Goal: Contribute content: Contribute content

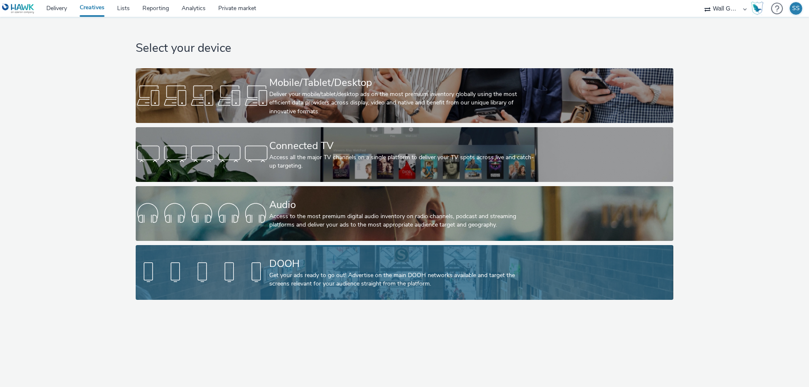
click at [303, 276] on div "Get your ads ready to go out! Advertise on the main DOOH networks available and…" at bounding box center [402, 279] width 267 height 17
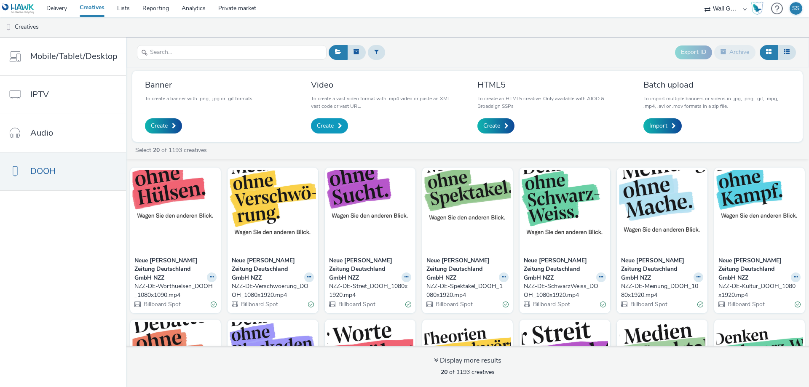
click at [335, 125] on link "Create" at bounding box center [329, 125] width 37 height 15
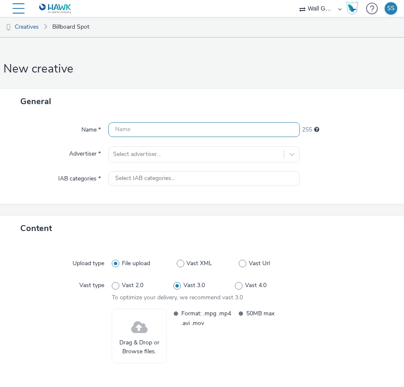
click at [146, 130] on input "text" at bounding box center [203, 129] width 191 height 15
paste input "NZZ-DE-Blockaden_528x384.mp4"
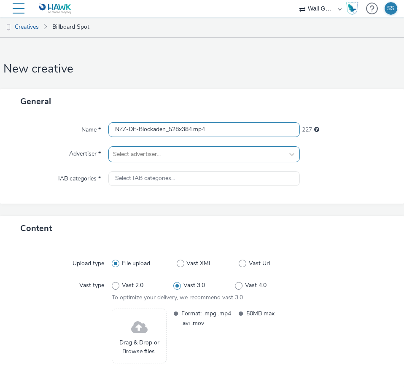
type input "NZZ-DE-Blockaden_528x384.mp4"
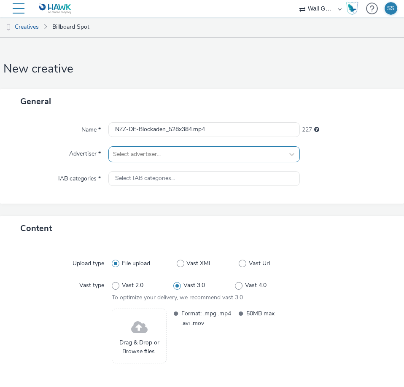
click at [147, 155] on div at bounding box center [196, 154] width 166 height 10
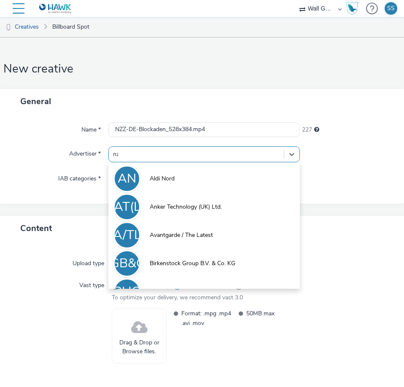
type input "nzz"
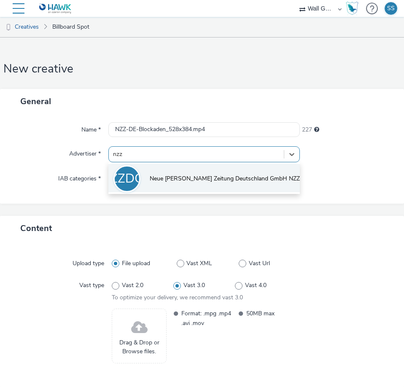
click at [161, 177] on span "Neue [PERSON_NAME] Zeitung Deutschland GmbH NZZ" at bounding box center [225, 178] width 150 height 8
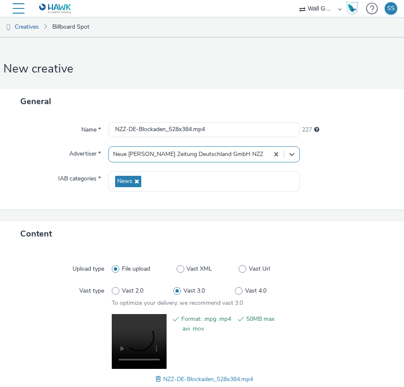
scroll to position [53, 0]
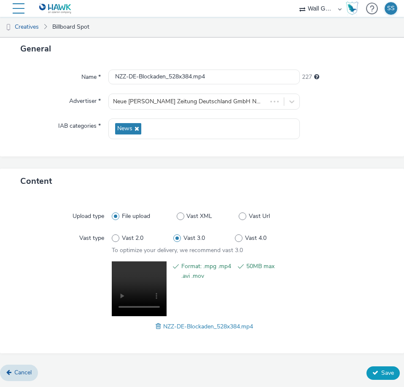
click at [381, 371] on span "Save" at bounding box center [387, 373] width 13 height 8
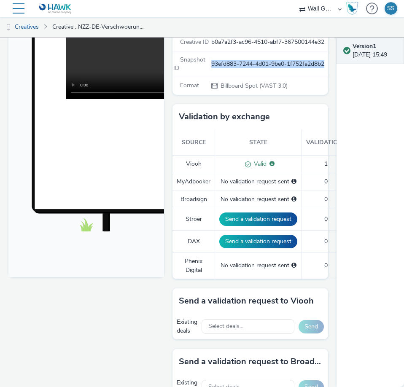
scroll to position [211, 0]
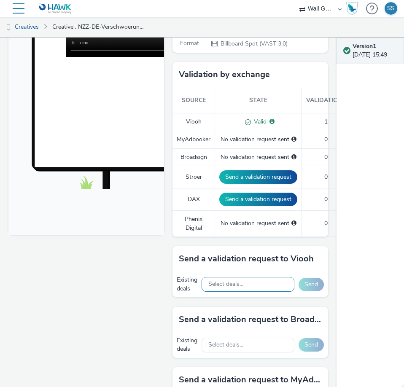
click at [227, 288] on span "Select deals..." at bounding box center [225, 284] width 35 height 7
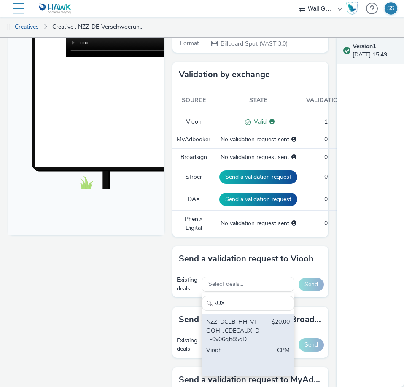
type input "VIOOH-JCDECAUX_DE-0v06qh85qD"
click at [227, 336] on div "NZZ_DCLB_HH_VIOOH-JCDECAUX_DE-0v06qh85qD" at bounding box center [233, 331] width 54 height 26
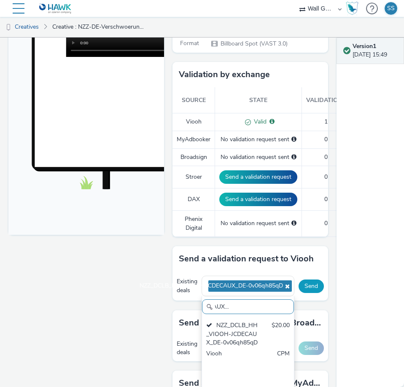
click at [308, 293] on button "Send" at bounding box center [310, 285] width 25 height 13
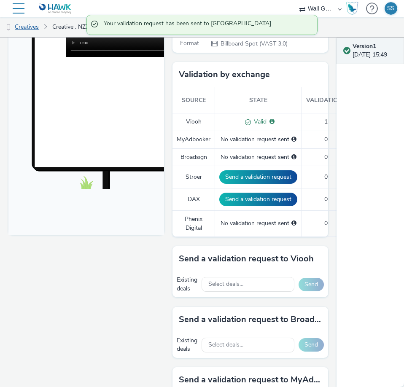
click at [33, 26] on link "Creatives" at bounding box center [21, 27] width 43 height 20
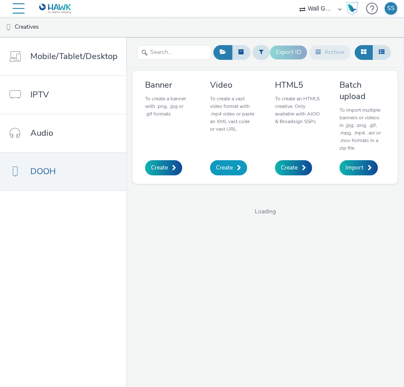
click at [238, 165] on span at bounding box center [239, 168] width 4 height 6
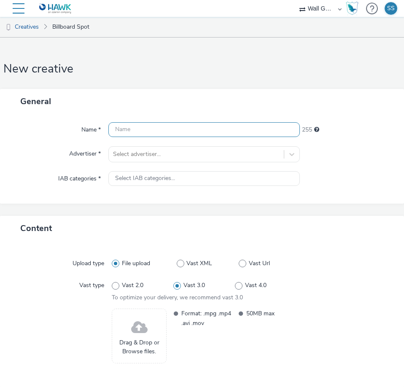
click at [132, 133] on input "text" at bounding box center [203, 129] width 191 height 15
paste input "NZZ-DE-Debatten_528x384.mp4"
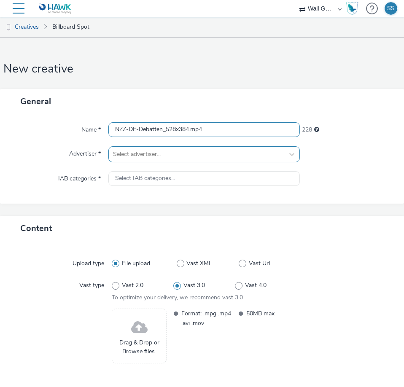
type input "NZZ-DE-Debatten_528x384.mp4"
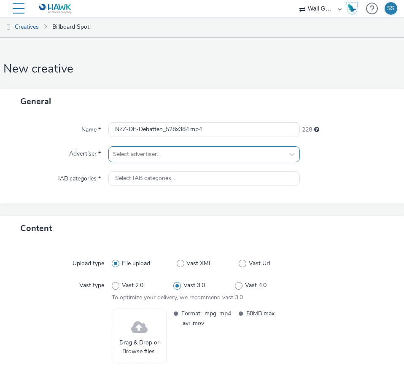
click at [138, 154] on div at bounding box center [196, 154] width 166 height 10
type input "nzz"
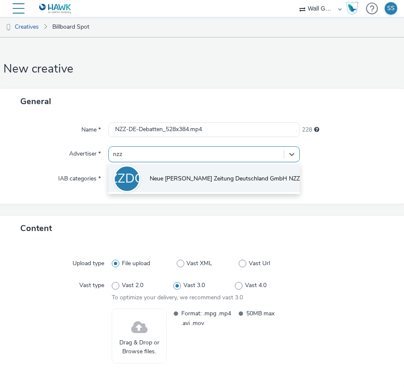
click at [150, 177] on span "Neue [PERSON_NAME] Zeitung Deutschland GmbH NZZ" at bounding box center [225, 178] width 150 height 8
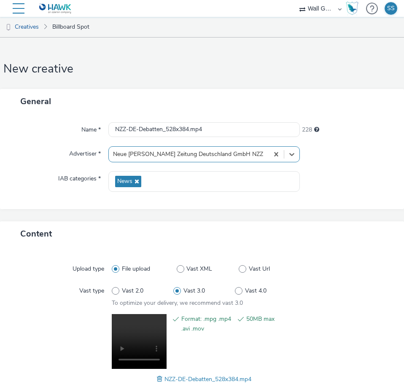
scroll to position [53, 0]
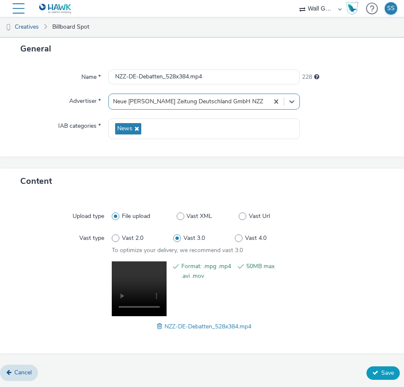
click at [381, 371] on span "Save" at bounding box center [387, 373] width 13 height 8
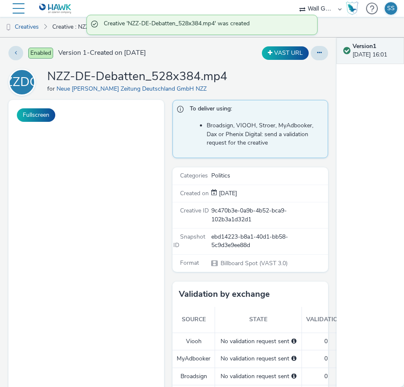
scroll to position [211, 0]
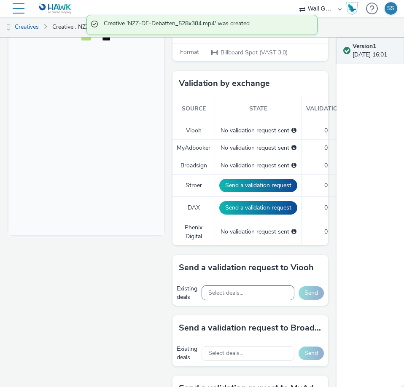
click at [244, 296] on div "Select deals..." at bounding box center [247, 292] width 93 height 15
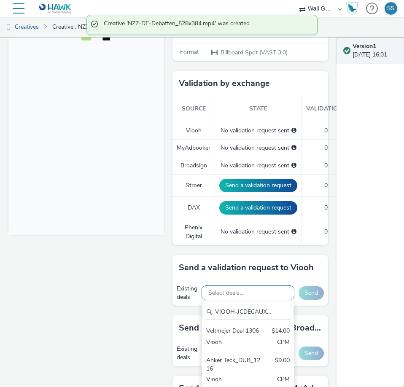
scroll to position [0, 46]
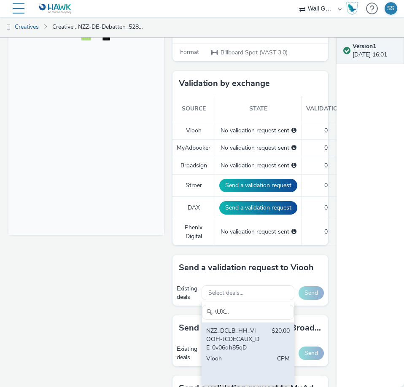
type input "VIOOH-JCDECAUX_DE-0v06qh85qD"
click at [238, 335] on div "NZZ_DCLB_HH_VIOOH-JCDECAUX_DE-0v06qh85qD" at bounding box center [233, 340] width 54 height 26
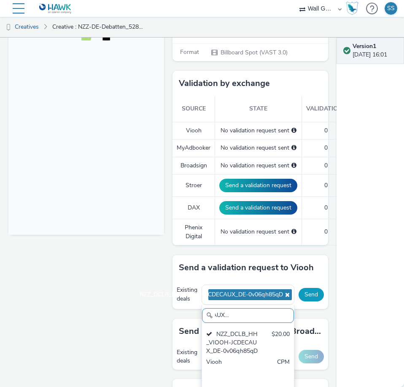
click at [306, 294] on button "Send" at bounding box center [310, 294] width 25 height 13
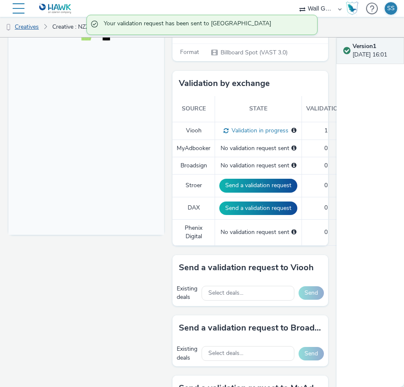
click at [26, 26] on link "Creatives" at bounding box center [21, 27] width 43 height 20
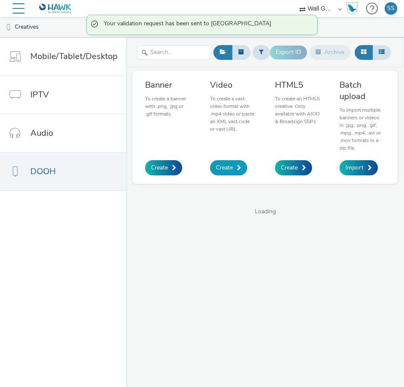
click at [231, 163] on span "Create" at bounding box center [224, 167] width 17 height 8
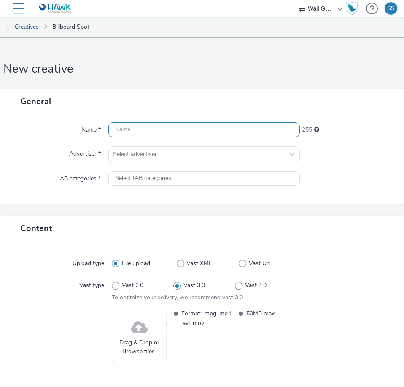
click at [115, 127] on input "text" at bounding box center [203, 129] width 191 height 15
paste input "NZZ-DE-Kultur_528x384.mp4"
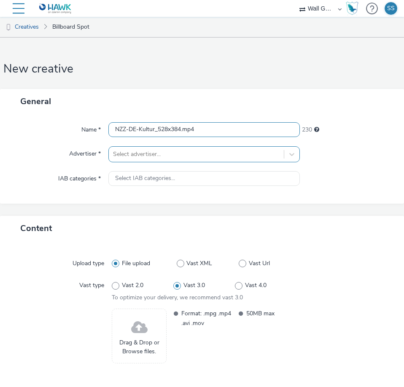
type input "NZZ-DE-Kultur_528x384.mp4"
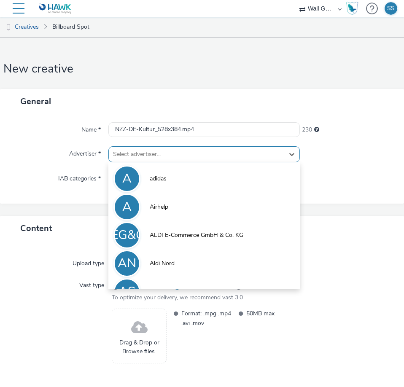
click at [135, 153] on div at bounding box center [196, 154] width 166 height 10
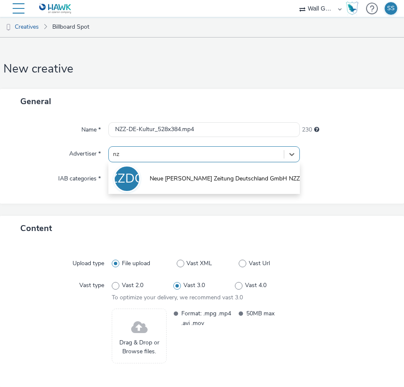
type input "nzz"
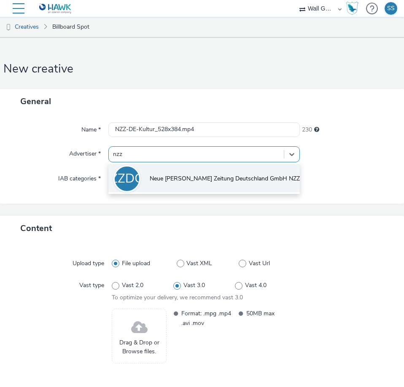
click at [155, 176] on span "Neue [PERSON_NAME] Zeitung Deutschland GmbH NZZ" at bounding box center [225, 178] width 150 height 8
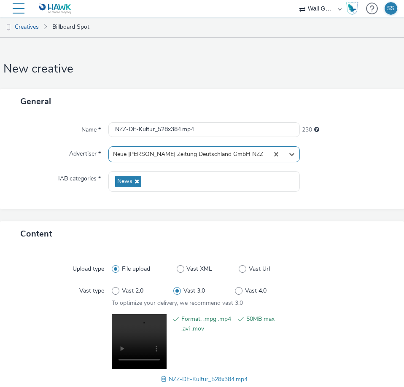
scroll to position [53, 0]
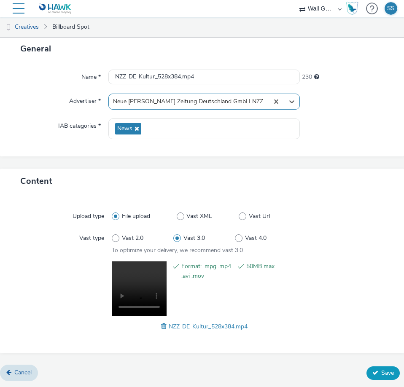
click at [385, 374] on span "Save" at bounding box center [387, 373] width 13 height 8
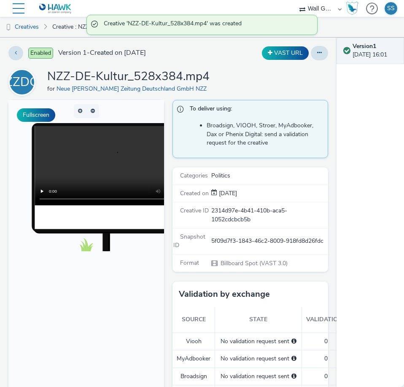
scroll to position [169, 0]
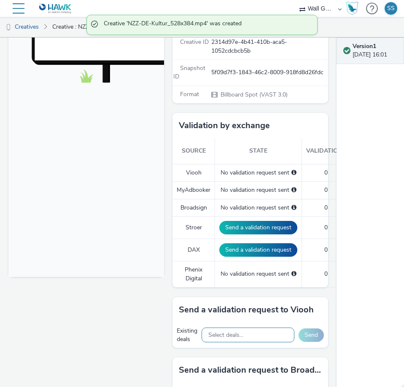
click at [225, 334] on span "Select deals..." at bounding box center [225, 335] width 35 height 7
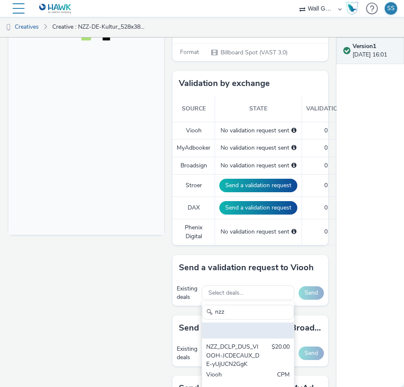
scroll to position [253, 0]
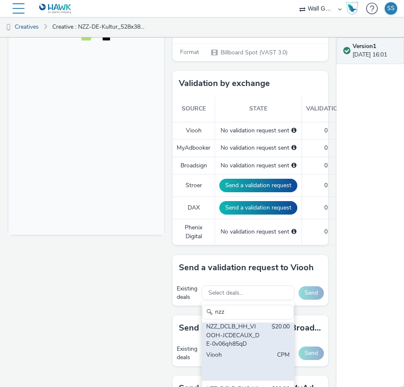
type input "nzz"
click at [247, 348] on div "NZZ_DCLB_HH_VIOOH-JCDECAUX_DE-0v06qh85qD" at bounding box center [233, 335] width 54 height 26
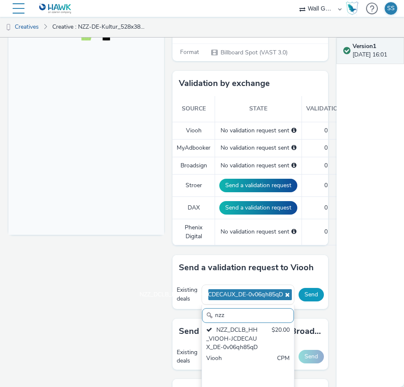
click at [304, 293] on button "Send" at bounding box center [310, 294] width 25 height 13
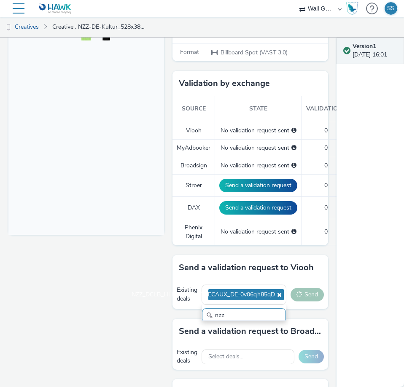
scroll to position [287, 0]
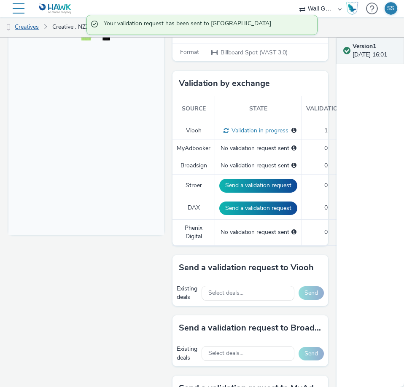
click at [38, 29] on link "Creatives" at bounding box center [21, 27] width 43 height 20
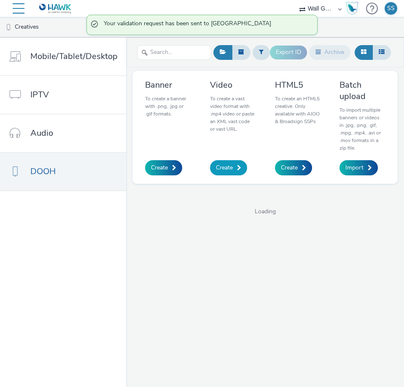
click at [240, 160] on link "Create" at bounding box center [228, 167] width 37 height 15
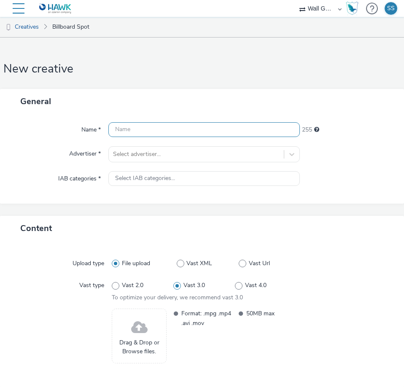
click at [141, 132] on input "text" at bounding box center [203, 129] width 191 height 15
paste input "NZZ-DE-Meinung_528x384.mp4"
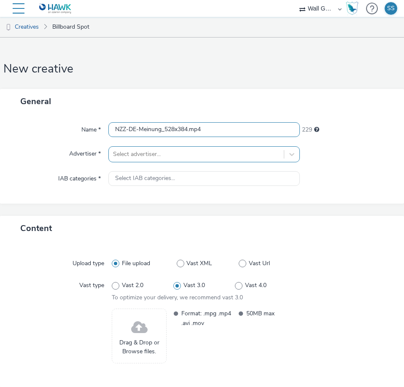
type input "NZZ-DE-Meinung_528x384.mp4"
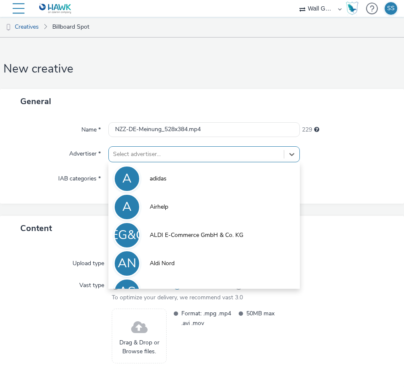
click at [145, 155] on div at bounding box center [196, 154] width 166 height 10
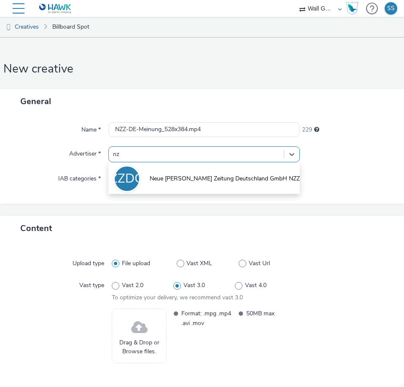
type input "nzz"
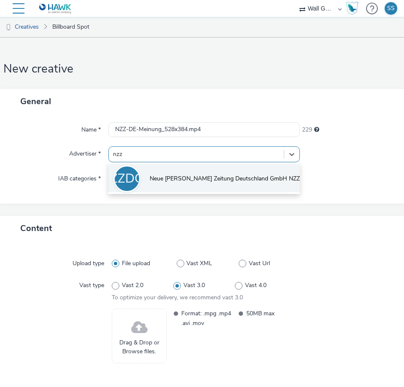
click at [166, 178] on span "Neue [PERSON_NAME] Zeitung Deutschland GmbH NZZ" at bounding box center [225, 178] width 150 height 8
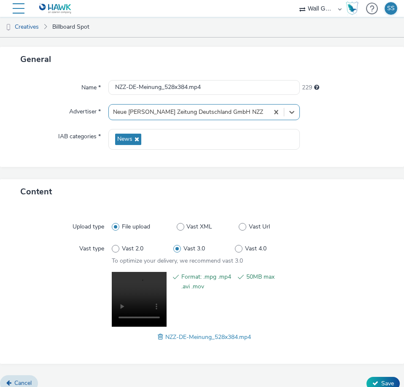
scroll to position [53, 0]
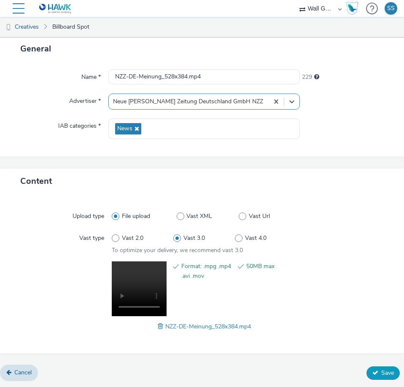
click at [381, 372] on span "Save" at bounding box center [387, 373] width 13 height 8
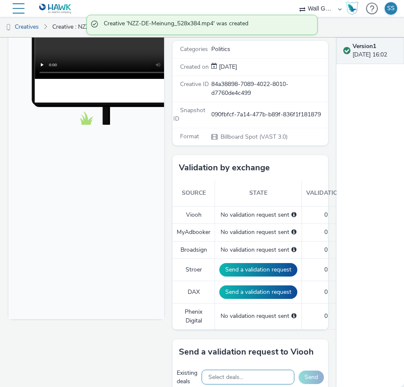
scroll to position [169, 0]
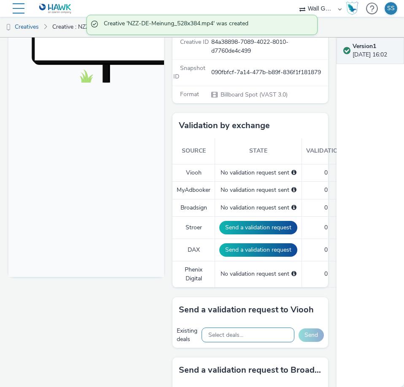
click at [217, 332] on span "Select deals..." at bounding box center [225, 335] width 35 height 7
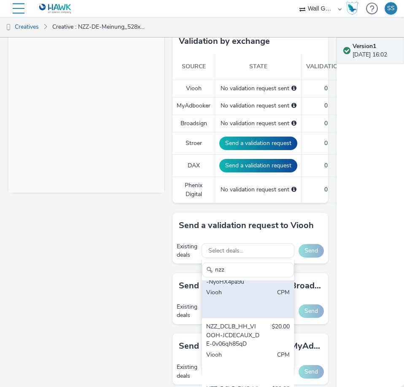
scroll to position [253, 0]
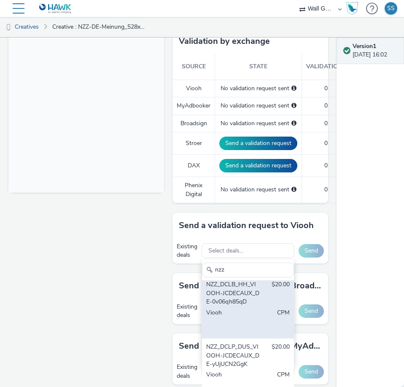
type input "nzz"
click at [236, 306] on div "NZZ_DCLB_HH_VIOOH-JCDECAUX_DE-0v06qh85qD" at bounding box center [233, 293] width 54 height 26
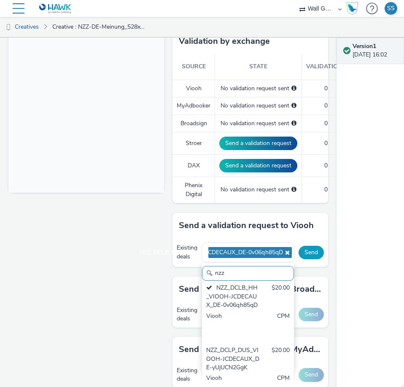
click at [303, 254] on button "Send" at bounding box center [310, 252] width 25 height 13
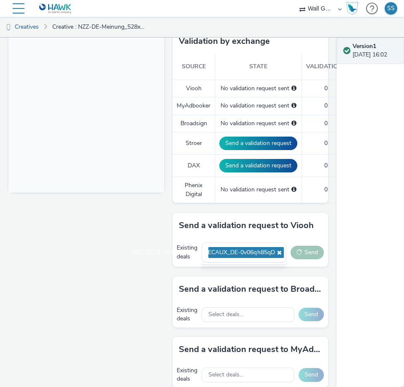
scroll to position [0, 0]
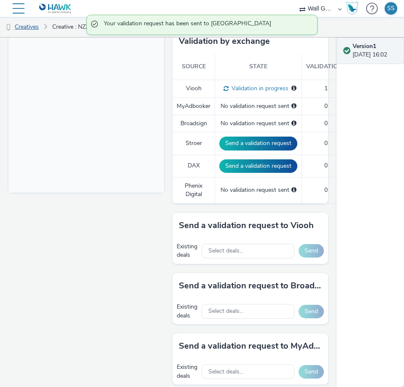
click at [28, 28] on link "Creatives" at bounding box center [21, 27] width 43 height 20
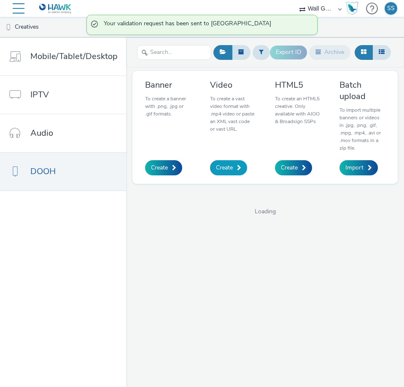
click at [227, 163] on span "Create" at bounding box center [224, 167] width 17 height 8
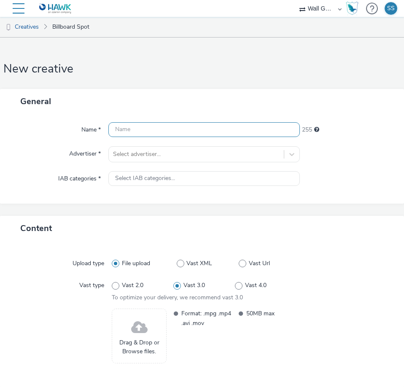
click at [156, 129] on input "text" at bounding box center [203, 129] width 191 height 15
paste input "NZZ-DE-Schwarzweiss_528x384.mp4"
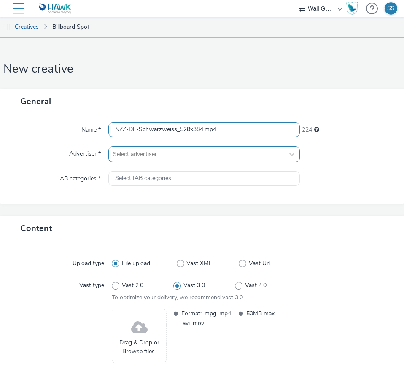
type input "NZZ-DE-Schwarzweiss_528x384.mp4"
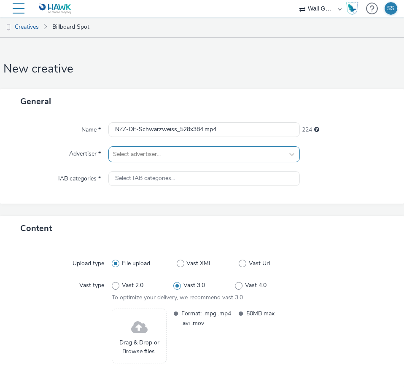
click at [154, 154] on div at bounding box center [196, 154] width 166 height 10
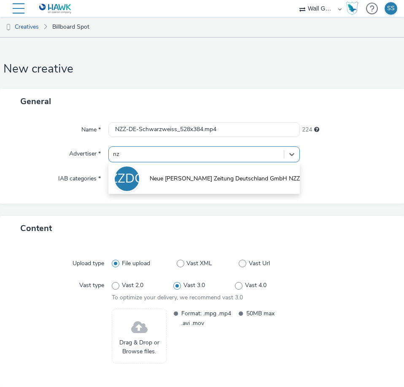
type input "nzz"
click at [163, 173] on li "NZZDGN Neue Zürcher Zeitung Deutschland GmbH NZZ" at bounding box center [203, 178] width 191 height 28
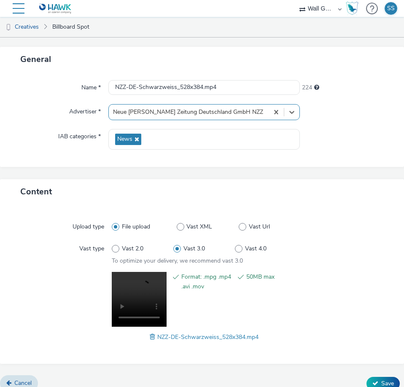
scroll to position [53, 0]
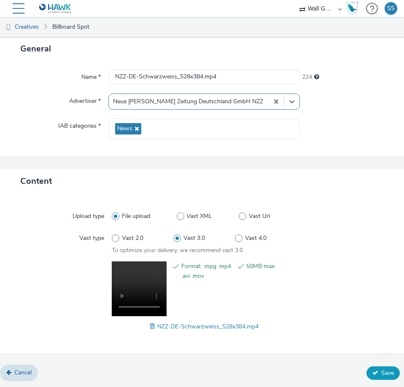
click at [381, 370] on span "Save" at bounding box center [387, 373] width 13 height 8
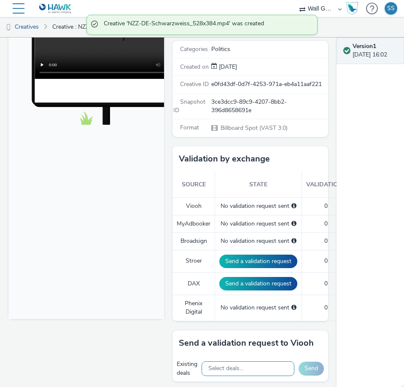
scroll to position [169, 0]
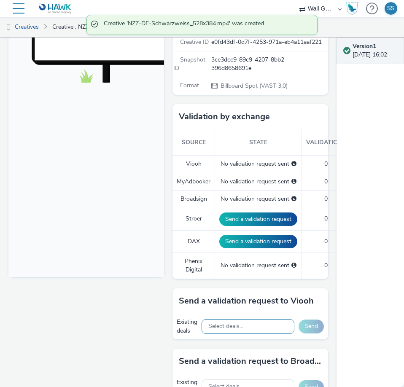
click at [236, 330] on span "Select deals..." at bounding box center [225, 326] width 35 height 7
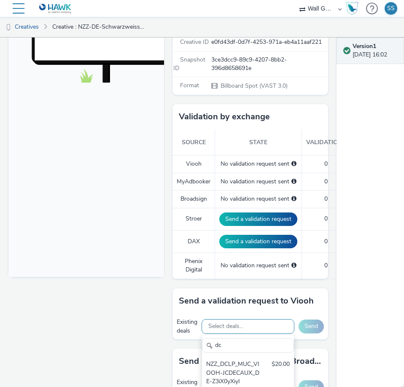
type input "d"
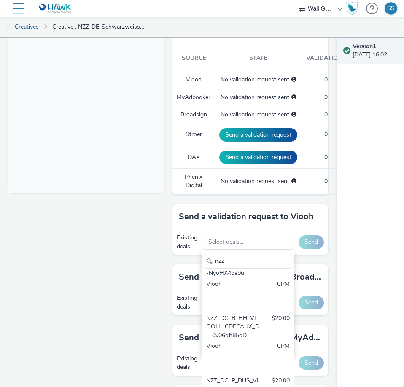
scroll to position [253, 0]
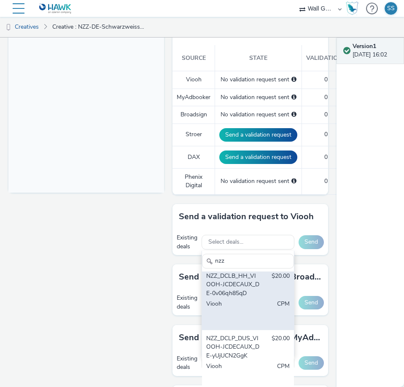
type input "nzz"
click at [234, 297] on div "NZZ_DCLB_HH_VIOOH-JCDECAUX_DE-0v06qh85qD" at bounding box center [233, 285] width 54 height 26
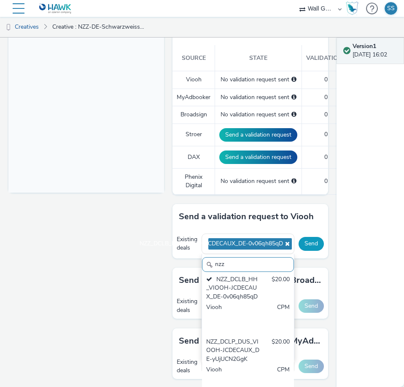
click at [301, 250] on button "Send" at bounding box center [310, 243] width 25 height 13
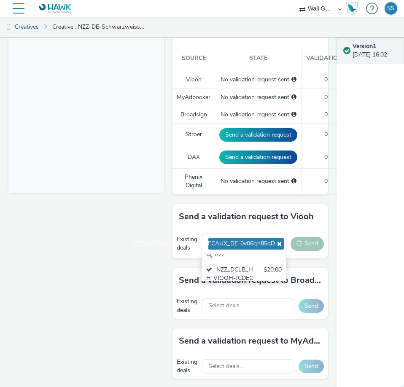
scroll to position [0, 0]
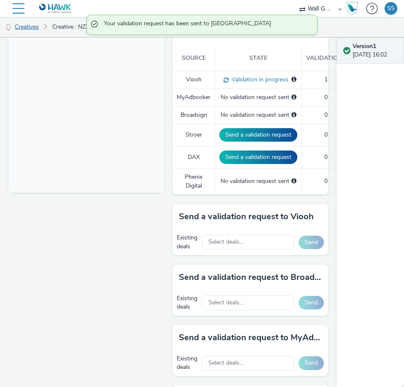
click at [25, 24] on link "Creatives" at bounding box center [21, 27] width 43 height 20
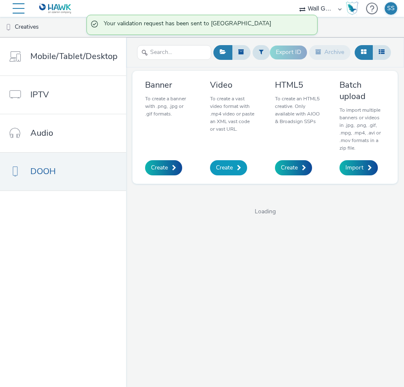
click at [224, 160] on link "Create" at bounding box center [228, 167] width 37 height 15
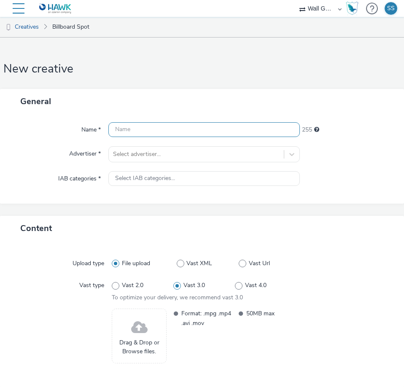
click at [136, 128] on input "text" at bounding box center [203, 129] width 191 height 15
paste input "NZZ-DE-Spektakel_528x384.mp4"
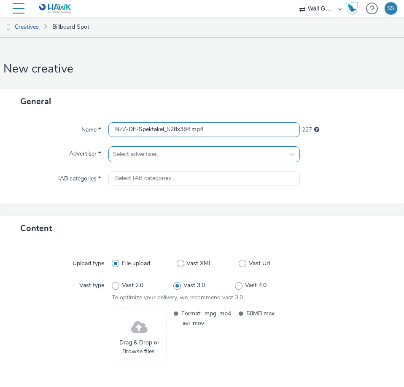
type input "NZZ-DE-Spektakel_528x384.mp4"
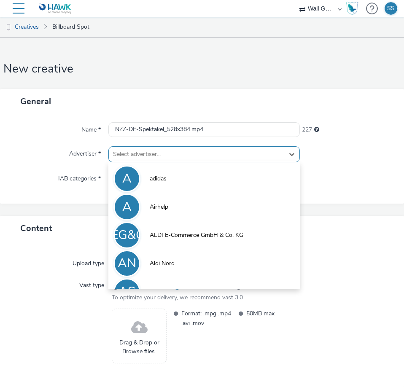
click at [149, 152] on div at bounding box center [196, 154] width 166 height 10
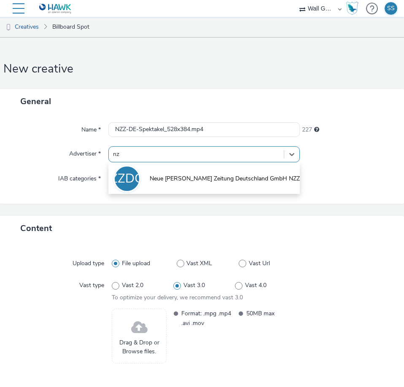
type input "nzz"
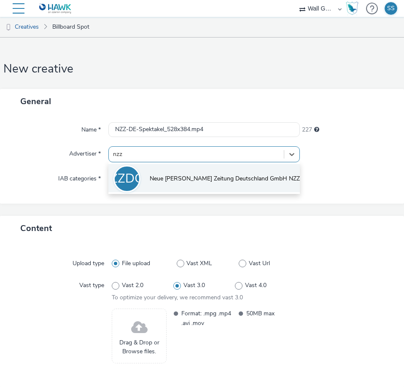
click at [162, 168] on li "NZZDGN Neue Zürcher Zeitung Deutschland GmbH NZZ" at bounding box center [203, 178] width 191 height 28
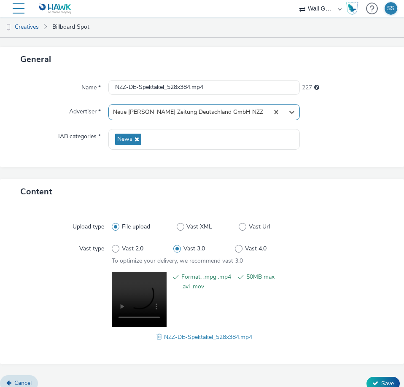
scroll to position [53, 0]
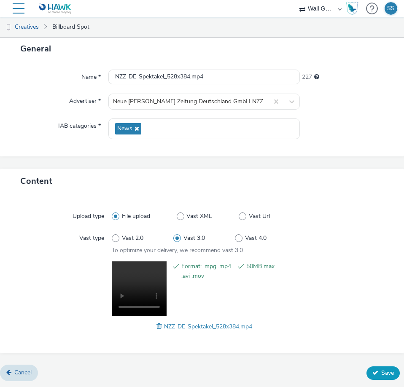
click at [381, 369] on span "Save" at bounding box center [387, 373] width 13 height 8
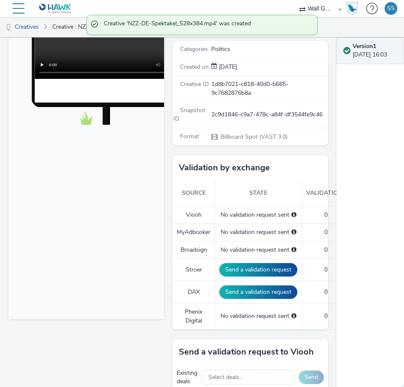
scroll to position [169, 0]
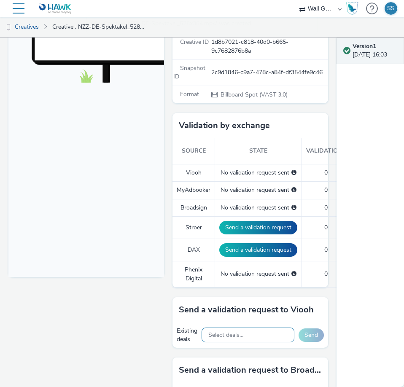
click at [220, 335] on span "Select deals..." at bounding box center [225, 335] width 35 height 7
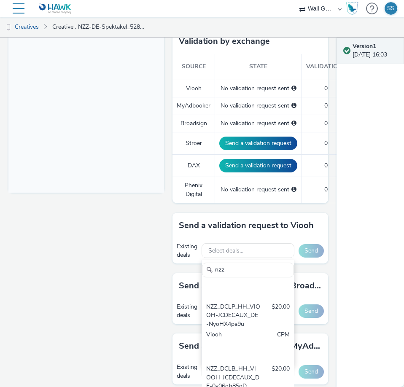
scroll to position [211, 0]
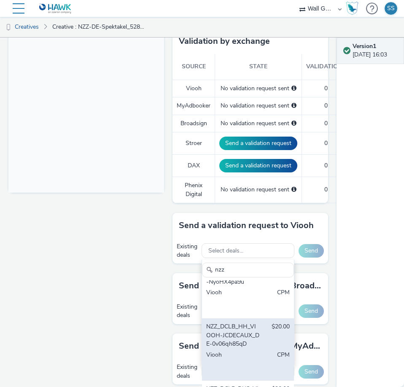
type input "nzz"
click at [238, 348] on div "NZZ_DCLB_HH_VIOOH-JCDECAUX_DE-0v06qh85qD" at bounding box center [233, 335] width 54 height 26
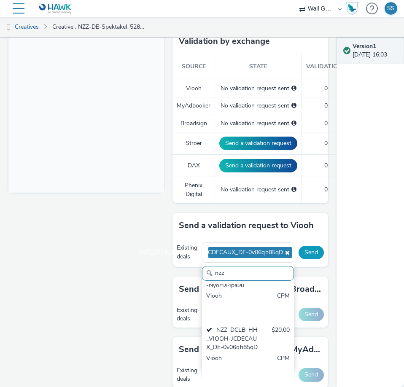
click at [305, 253] on button "Send" at bounding box center [310, 252] width 25 height 13
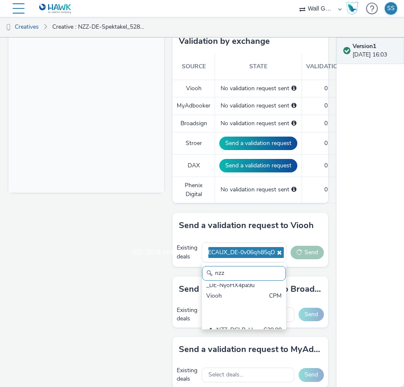
scroll to position [245, 0]
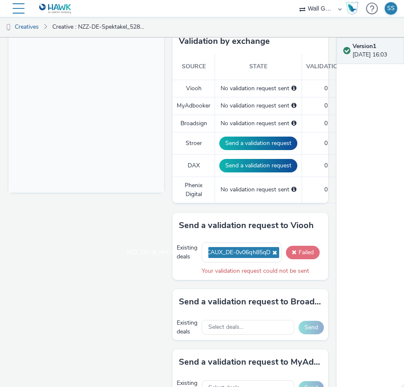
click at [295, 250] on button "Failed" at bounding box center [303, 252] width 34 height 13
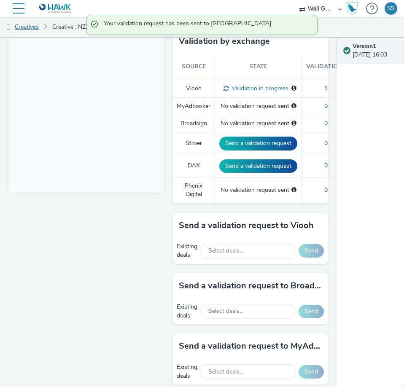
click at [24, 27] on link "Creatives" at bounding box center [21, 27] width 43 height 20
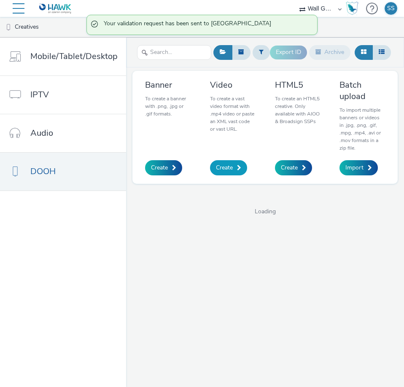
click at [220, 163] on span "Create" at bounding box center [224, 167] width 17 height 8
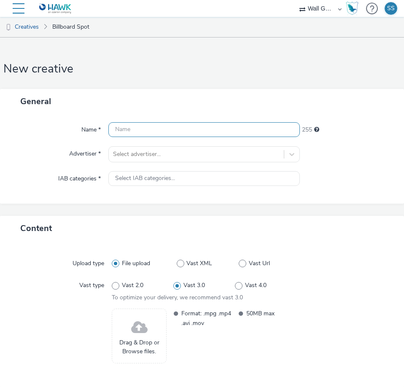
click at [119, 130] on input "text" at bounding box center [203, 129] width 191 height 15
paste input "NZZ-DE-Streit_528x384.mp4"
type input "NZZ-DE-Streit_528x384.mp4"
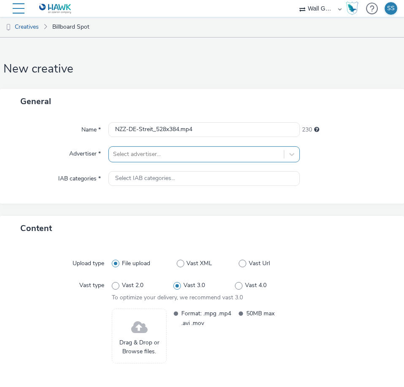
click at [136, 154] on div at bounding box center [196, 154] width 166 height 10
type input "nzz"
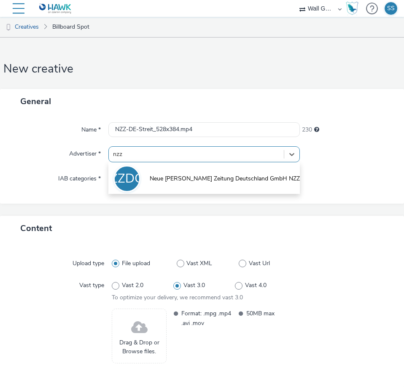
click at [155, 171] on li "NZZDGN Neue Zürcher Zeitung Deutschland GmbH NZZ" at bounding box center [203, 178] width 191 height 28
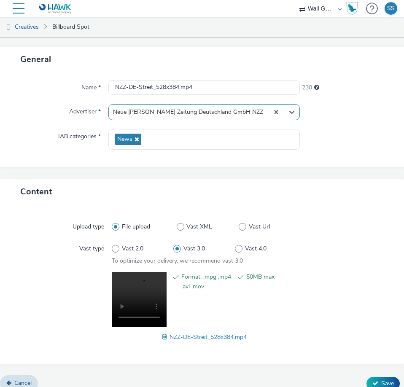
scroll to position [53, 0]
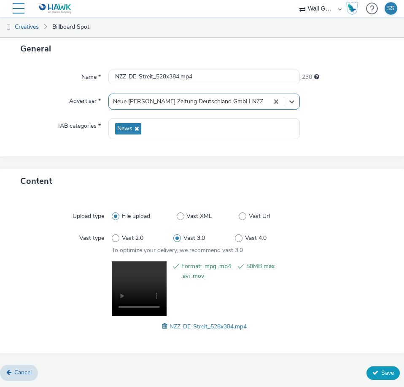
click at [372, 369] on icon at bounding box center [375, 372] width 6 height 6
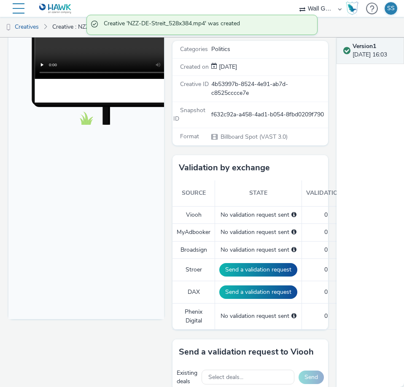
scroll to position [169, 0]
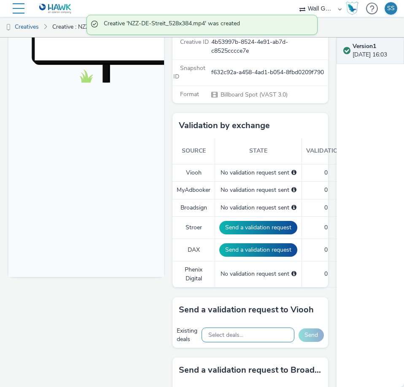
click at [228, 332] on span "Select deals..." at bounding box center [225, 335] width 35 height 7
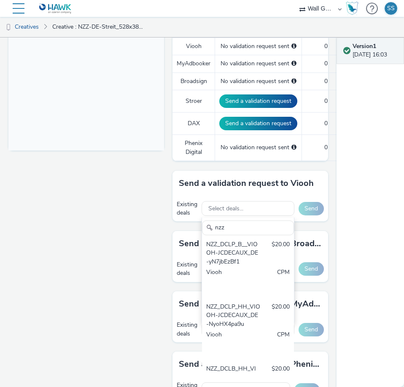
scroll to position [211, 0]
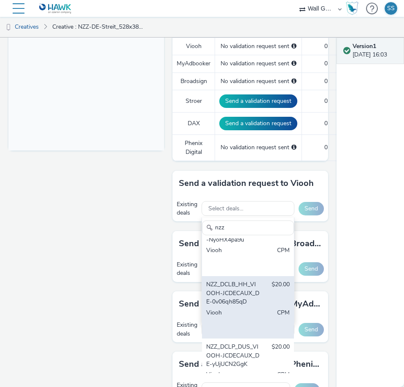
type input "nzz"
click at [232, 306] on div "NZZ_DCLB_HH_VIOOH-JCDECAUX_DE-0v06qh85qD" at bounding box center [233, 293] width 54 height 26
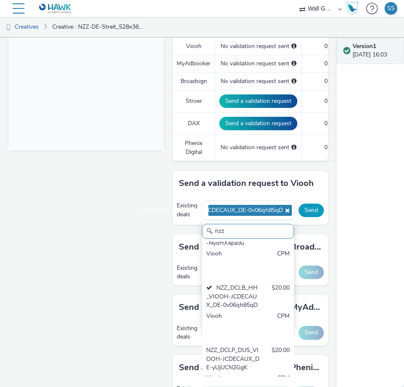
click at [303, 209] on button "Send" at bounding box center [310, 209] width 25 height 13
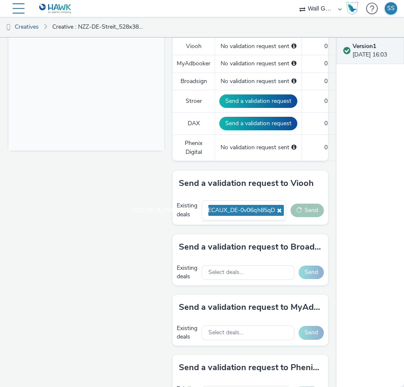
scroll to position [0, 0]
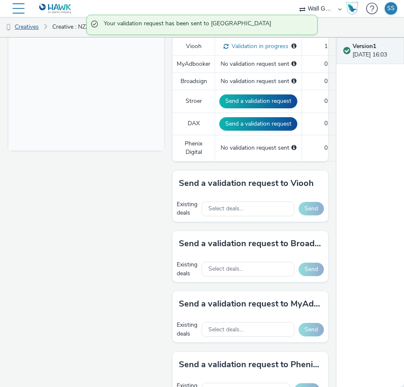
click at [22, 29] on link "Creatives" at bounding box center [21, 27] width 43 height 20
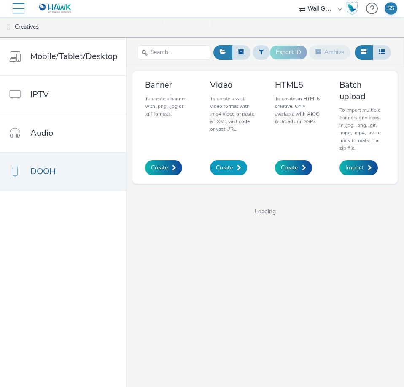
click at [237, 165] on span at bounding box center [239, 168] width 4 height 6
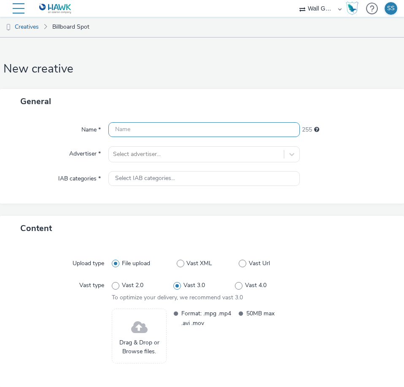
click at [130, 126] on input "text" at bounding box center [203, 129] width 191 height 15
paste input "NZZ-DE-Verschwoerung_528x384.mp4"
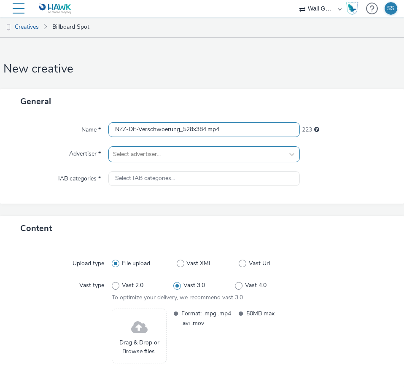
type input "NZZ-DE-Verschwoerung_528x384.mp4"
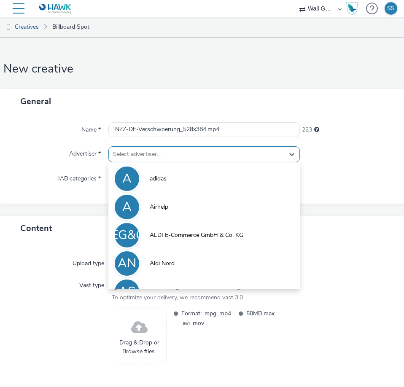
click at [141, 154] on div at bounding box center [196, 154] width 166 height 10
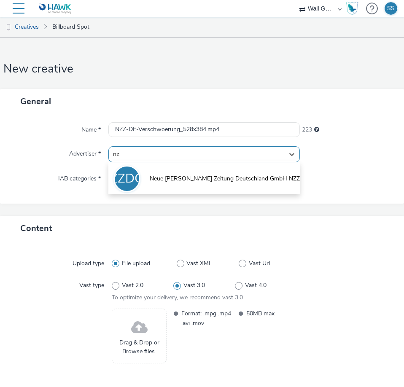
type input "nzz"
click at [164, 172] on li "NZZDGN Neue Zürcher Zeitung Deutschland GmbH NZZ" at bounding box center [203, 178] width 191 height 28
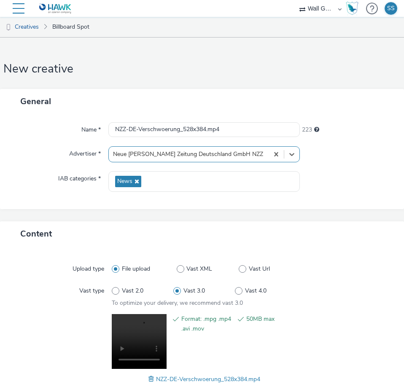
scroll to position [53, 0]
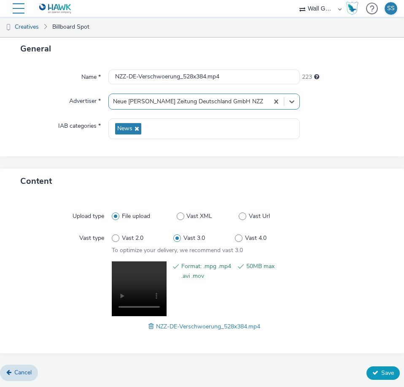
click at [381, 374] on span "Save" at bounding box center [387, 373] width 13 height 8
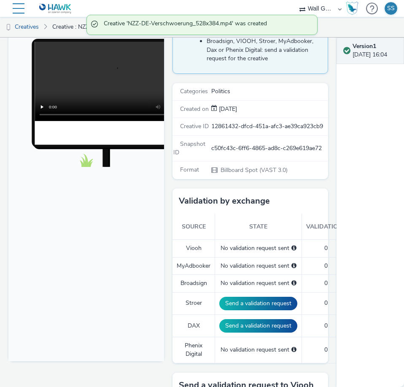
scroll to position [169, 0]
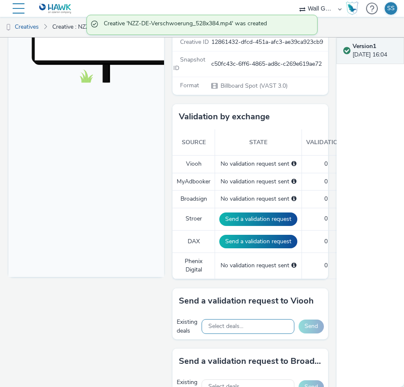
click at [220, 330] on div "Select deals..." at bounding box center [247, 326] width 93 height 15
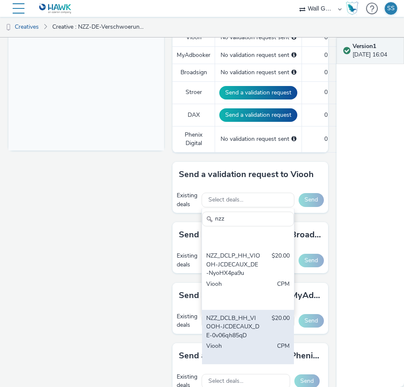
type input "nzz"
click at [242, 340] on div "NZZ_DCLB_HH_VIOOH-JCDECAUX_DE-0v06qh85qD" at bounding box center [233, 327] width 54 height 26
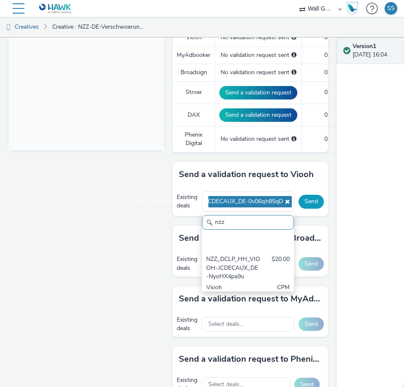
click at [308, 208] on button "Send" at bounding box center [310, 201] width 25 height 13
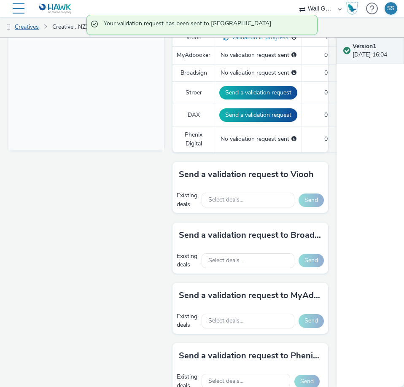
click at [29, 28] on link "Creatives" at bounding box center [21, 27] width 43 height 20
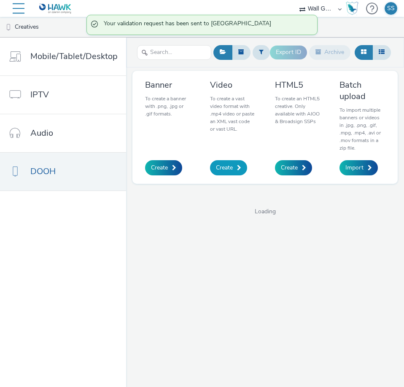
click at [216, 163] on span "Create" at bounding box center [224, 167] width 17 height 8
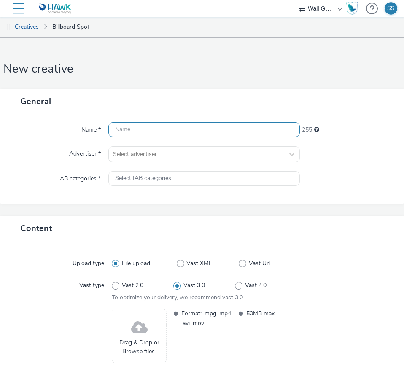
click at [123, 126] on input "text" at bounding box center [203, 129] width 191 height 15
paste input "NZZ-DE-Worthuelsen_528x384.mp4"
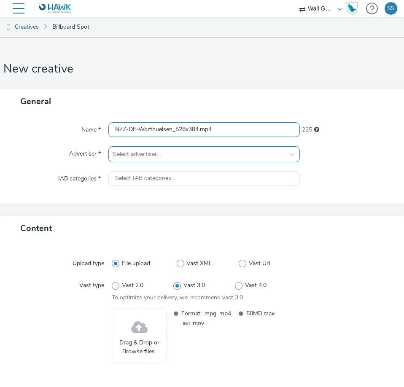
type input "NZZ-DE-Worthuelsen_528x384.mp4"
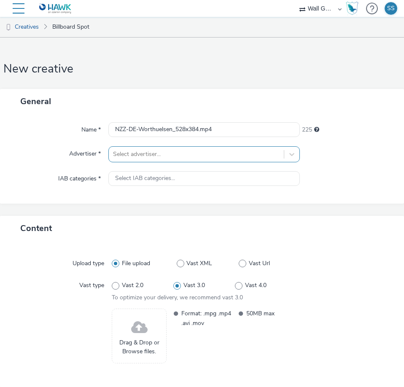
click at [134, 155] on div at bounding box center [196, 154] width 166 height 10
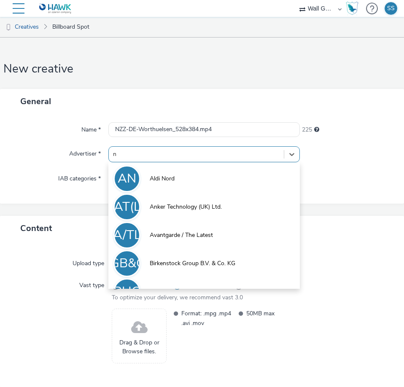
type input "nz"
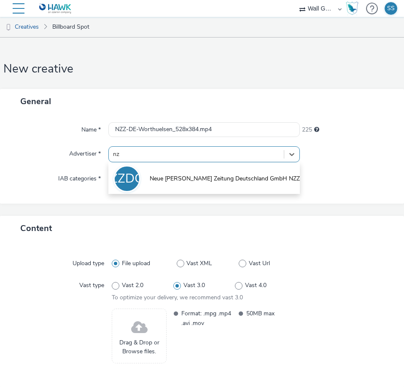
click at [152, 176] on span "Neue [PERSON_NAME] Zeitung Deutschland GmbH NZZ" at bounding box center [225, 178] width 150 height 8
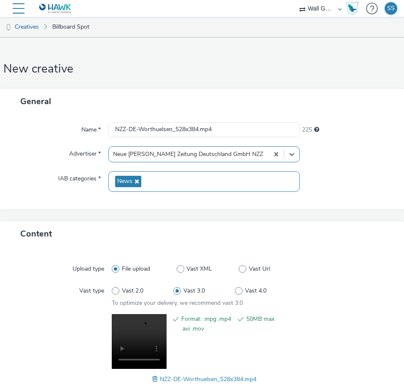
scroll to position [53, 0]
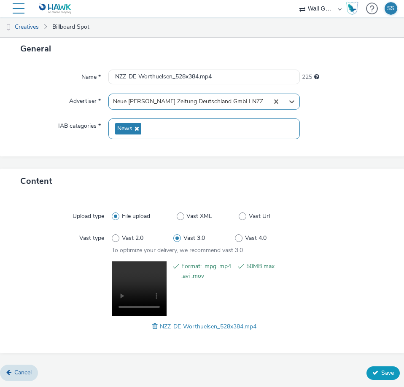
click at [372, 371] on button "Save" at bounding box center [382, 372] width 33 height 13
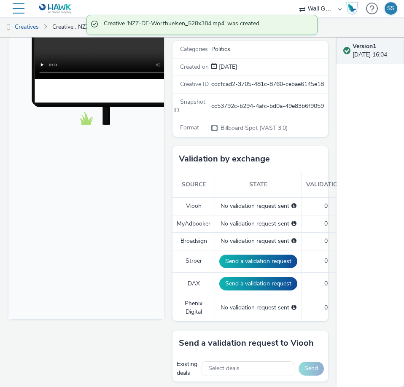
scroll to position [211, 0]
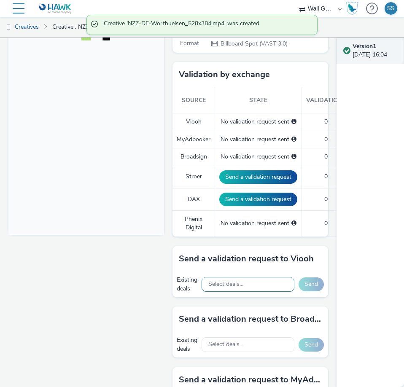
click at [228, 288] on span "Select deals..." at bounding box center [225, 284] width 35 height 7
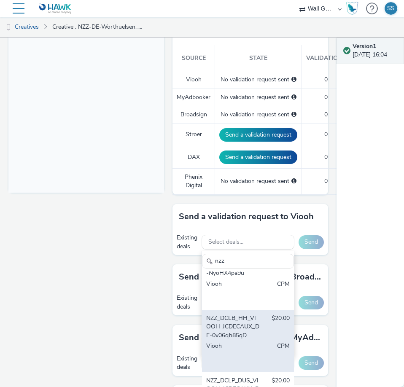
type input "nzz"
click at [238, 356] on div "NZZ_DCLB_HH_VIOOH-JCDECAUX_DE-0v06qh85qD $20.00 Viooh CPM" at bounding box center [248, 341] width 92 height 62
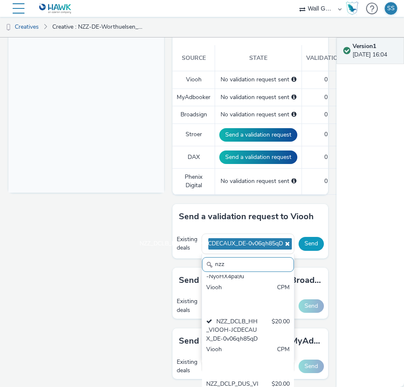
click at [305, 250] on button "Send" at bounding box center [310, 243] width 25 height 13
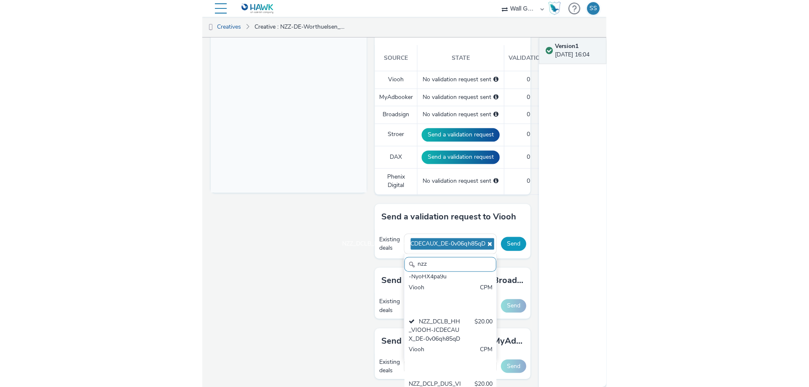
scroll to position [245, 0]
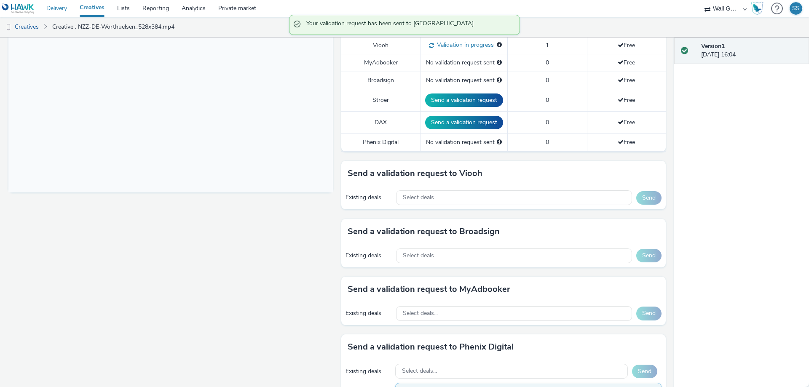
click at [49, 8] on link "Delivery" at bounding box center [56, 8] width 33 height 17
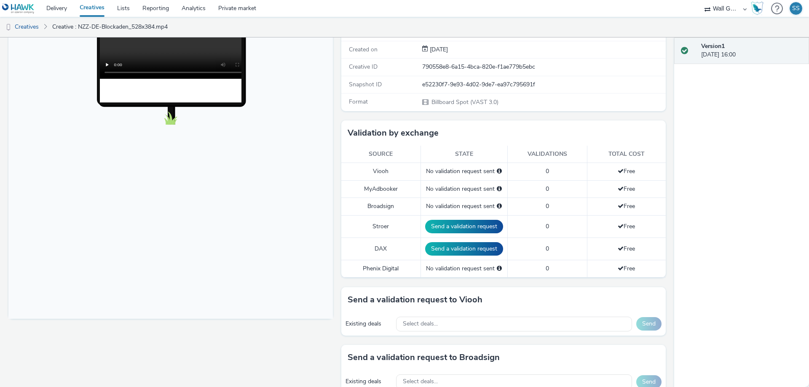
scroll to position [169, 0]
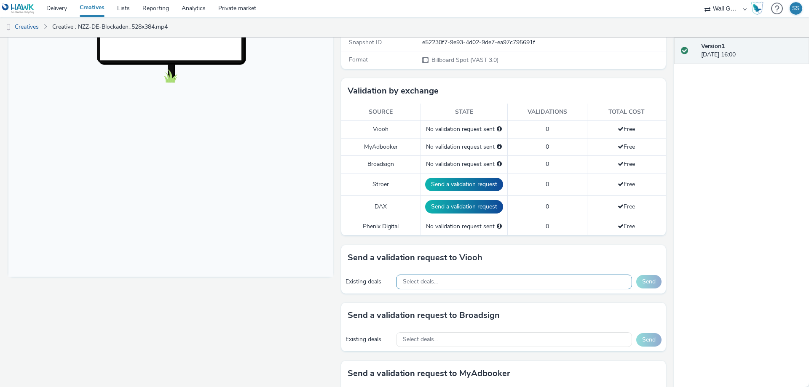
click at [434, 282] on span "Select deals..." at bounding box center [420, 281] width 35 height 7
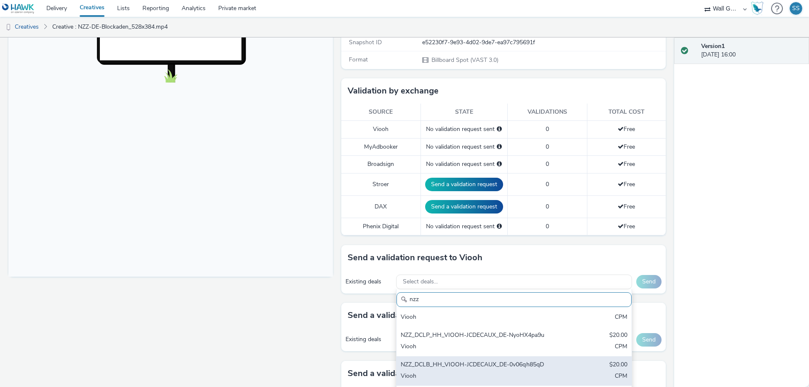
scroll to position [118, 0]
type input "nzz"
click at [463, 361] on div "NZZ_DCLB_HH_VIOOH-JCDECAUX_DE-0v06qh85qD" at bounding box center [476, 366] width 150 height 10
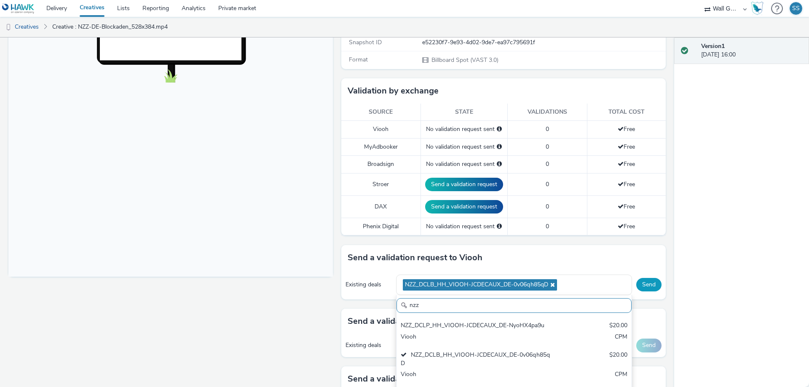
click at [640, 286] on button "Send" at bounding box center [648, 284] width 25 height 13
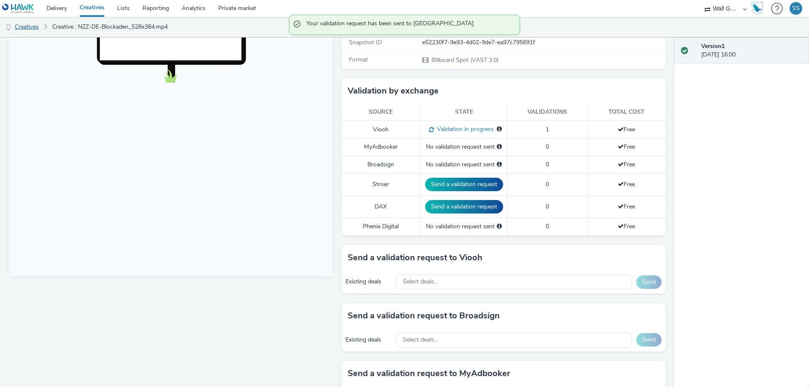
drag, startPoint x: 18, startPoint y: 26, endPoint x: 26, endPoint y: 22, distance: 9.0
click at [19, 26] on link "Creatives" at bounding box center [21, 27] width 43 height 20
